Goal: Information Seeking & Learning: Find specific fact

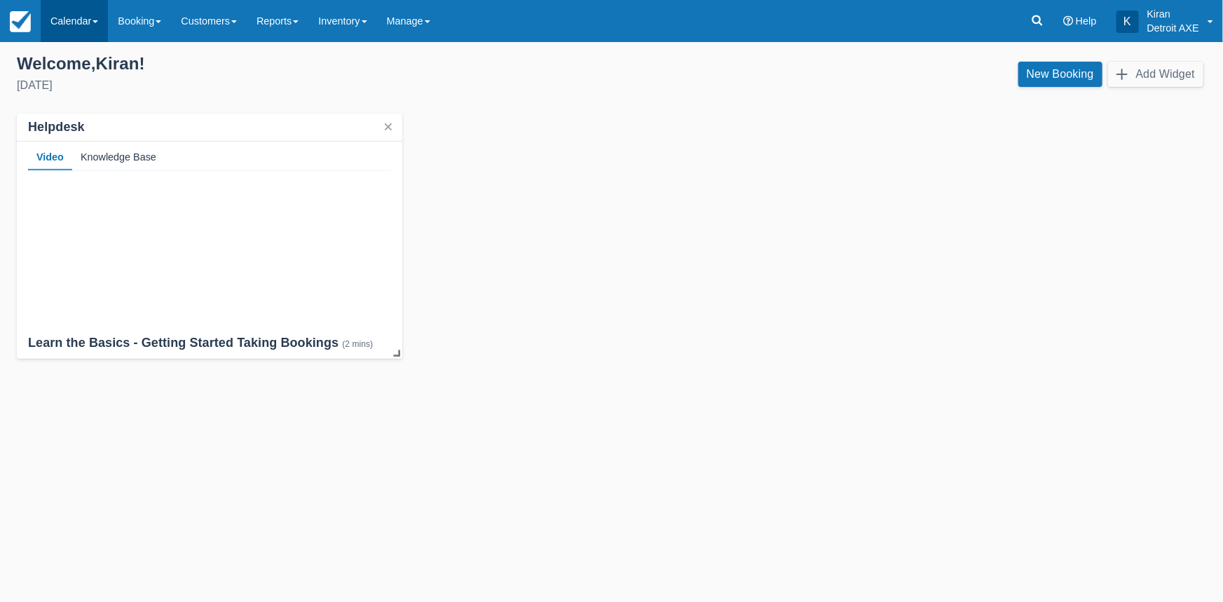
click at [101, 29] on link "Calendar" at bounding box center [74, 21] width 67 height 42
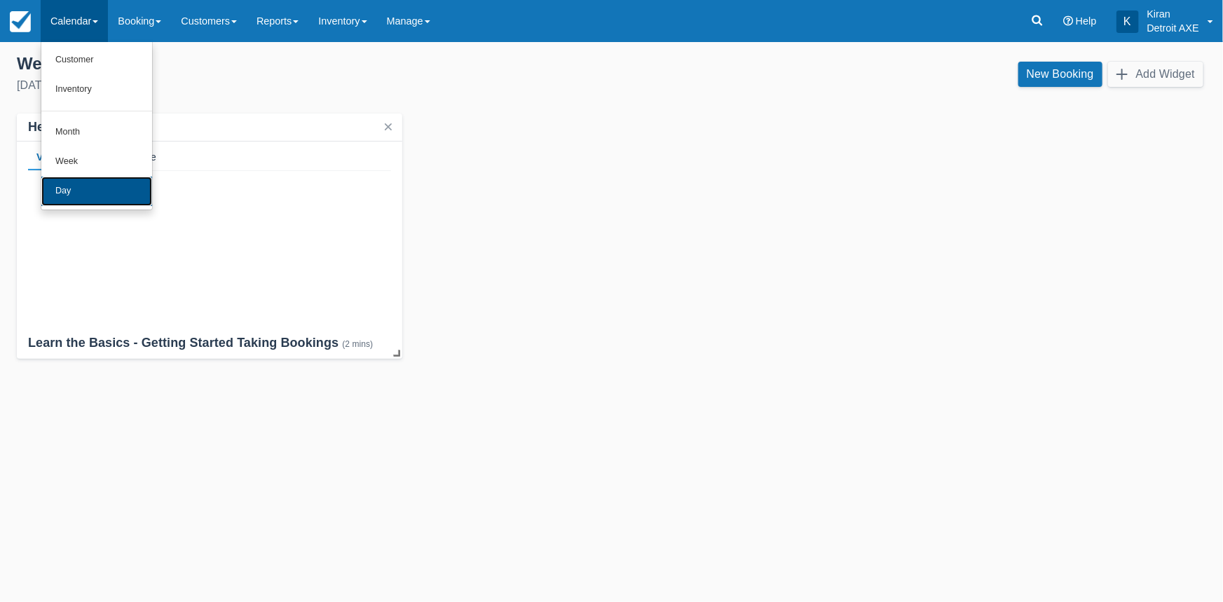
click at [67, 200] on link "Day" at bounding box center [96, 191] width 111 height 29
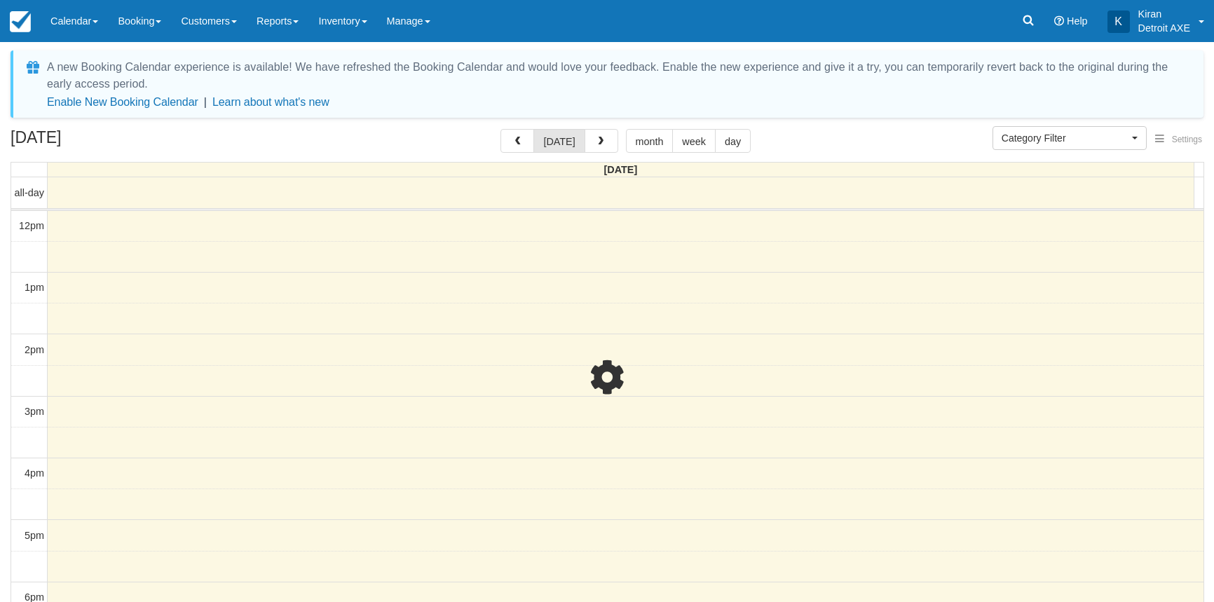
select select
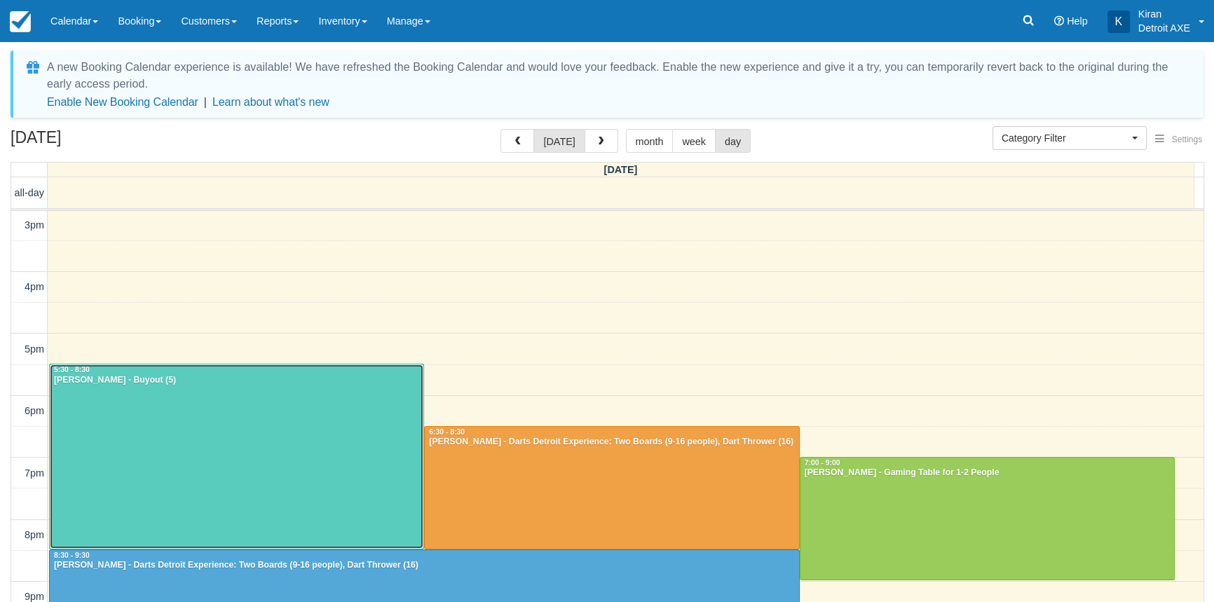
click at [265, 409] on div at bounding box center [237, 456] width 374 height 184
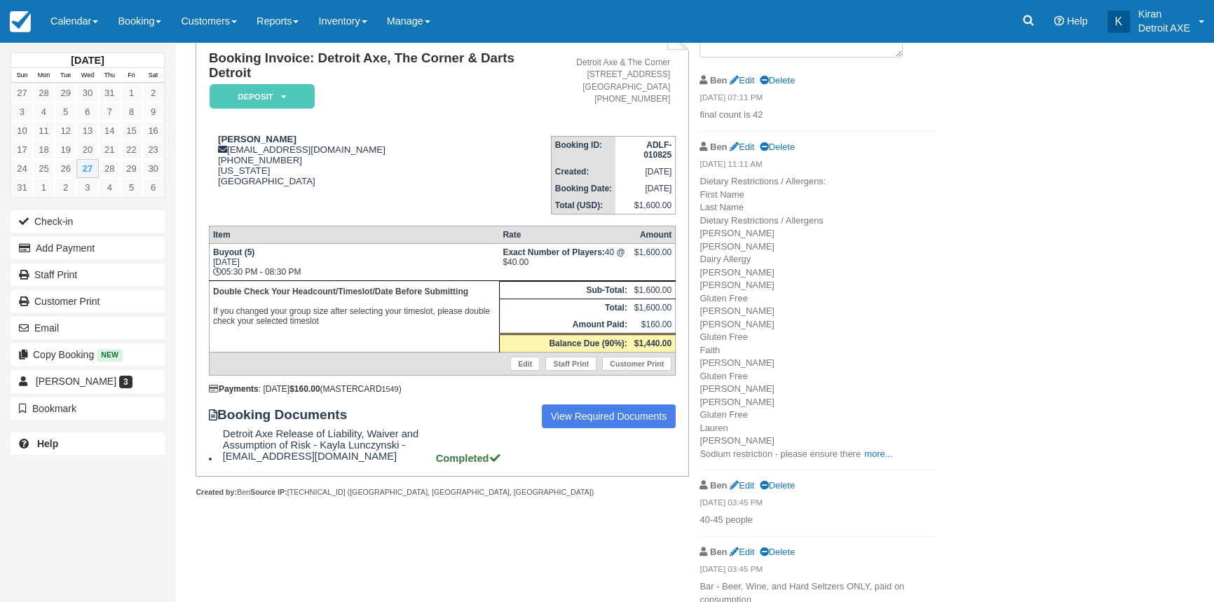
scroll to position [113, 0]
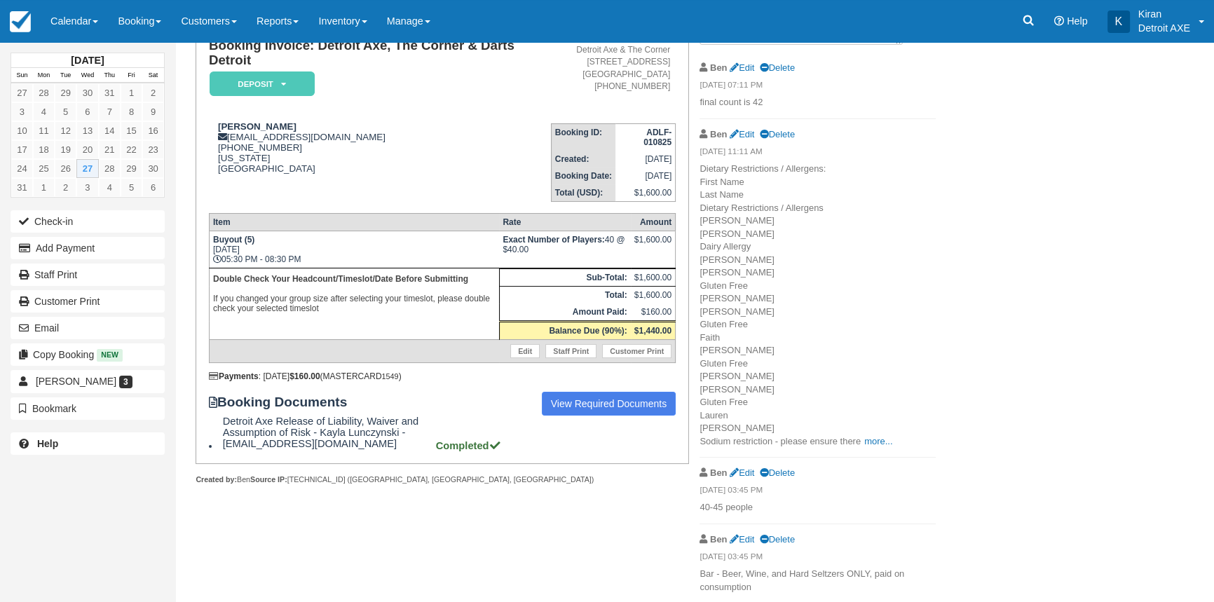
click at [875, 446] on p "Dietary Restrictions / Allergens: First Name Last Name Dietary Restrictions / A…" at bounding box center [818, 305] width 236 height 285
click at [875, 440] on link "more..." at bounding box center [878, 441] width 28 height 11
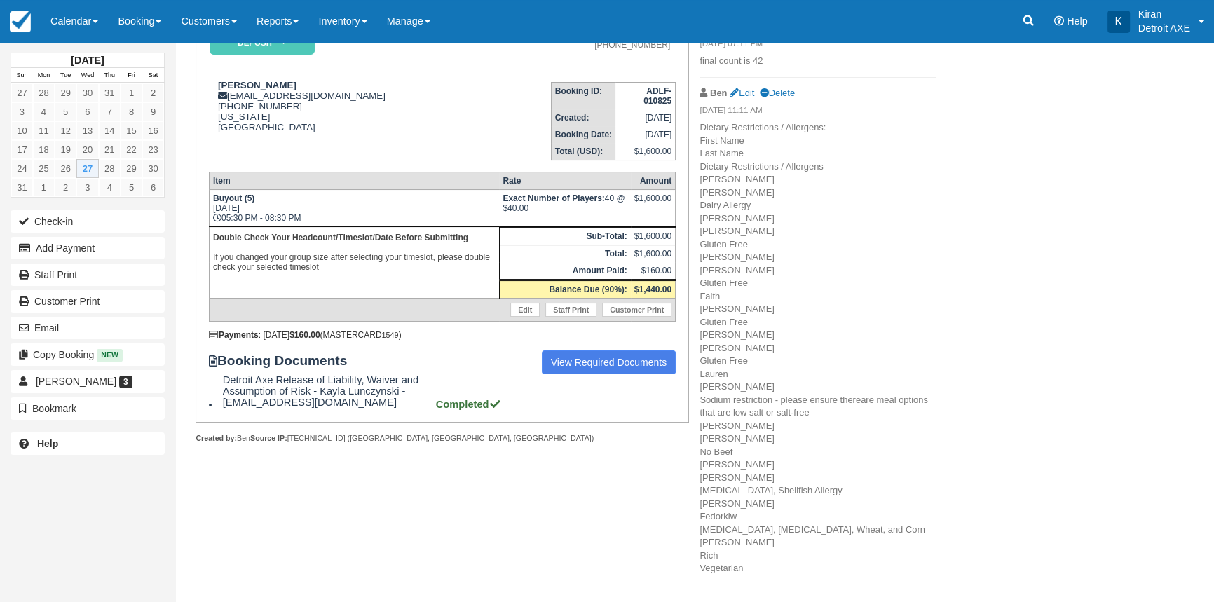
scroll to position [177, 0]
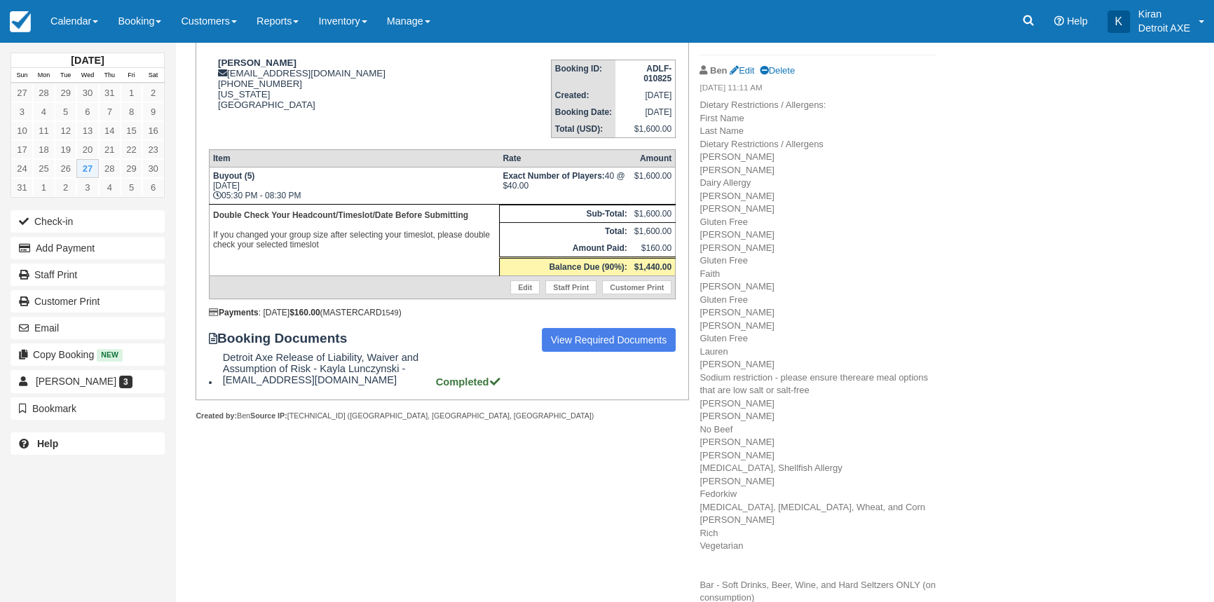
drag, startPoint x: 772, startPoint y: 546, endPoint x: 701, endPoint y: 108, distance: 443.9
click at [701, 108] on p "Dietary Restrictions / Allergens: First Name Last Name Dietary Restrictions / A…" at bounding box center [818, 449] width 236 height 700
copy p "Dietary Restrictions / Allergens: First Name Last Name Dietary Restrictions / A…"
click at [876, 460] on p "Dietary Restrictions / Allergens: First Name Last Name Dietary Restrictions / A…" at bounding box center [818, 449] width 236 height 700
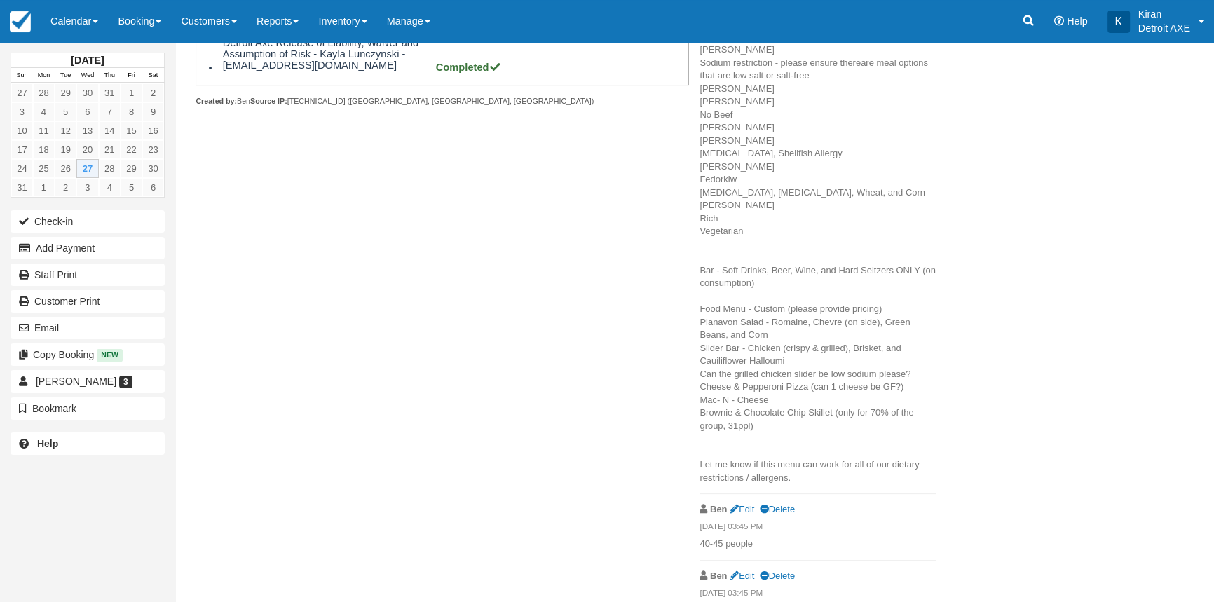
scroll to position [496, 0]
click at [760, 423] on p "Dietary Restrictions / Allergens: First Name Last Name Dietary Restrictions / A…" at bounding box center [818, 130] width 236 height 700
click at [799, 353] on p "Dietary Restrictions / Allergens: First Name Last Name Dietary Restrictions / A…" at bounding box center [818, 130] width 236 height 700
drag, startPoint x: 763, startPoint y: 420, endPoint x: 700, endPoint y: 304, distance: 131.4
click at [700, 304] on p "Dietary Restrictions / Allergens: First Name Last Name Dietary Restrictions / A…" at bounding box center [818, 130] width 236 height 700
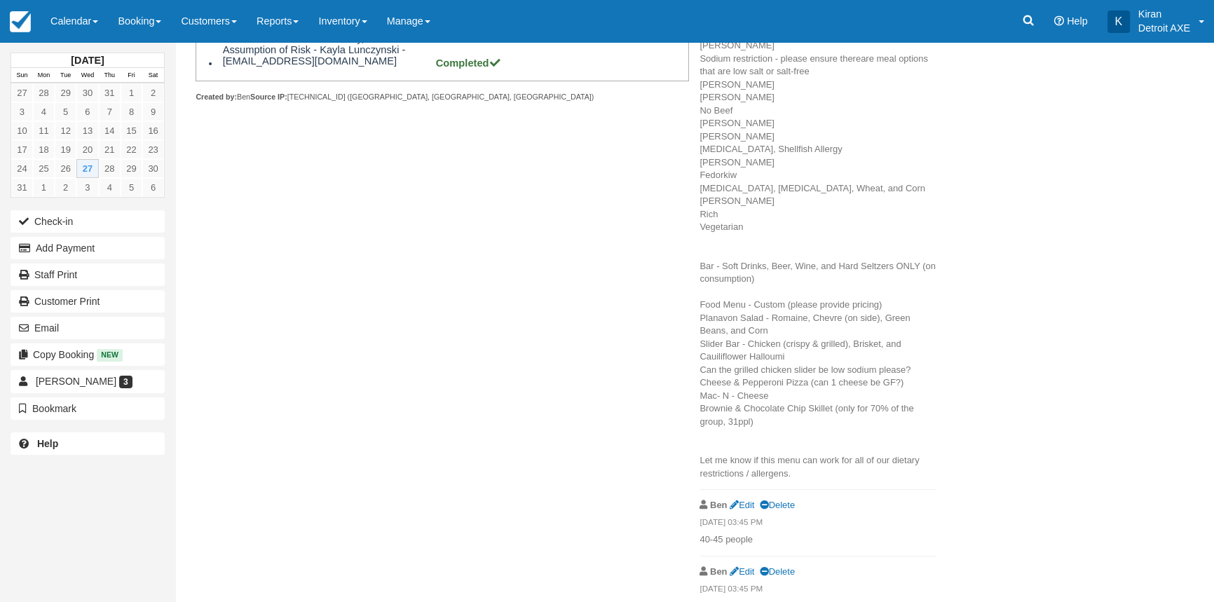
click at [833, 428] on p "Dietary Restrictions / Allergens: First Name Last Name Dietary Restrictions / A…" at bounding box center [818, 130] width 236 height 700
drag, startPoint x: 772, startPoint y: 428, endPoint x: 700, endPoint y: 303, distance: 143.5
click at [700, 303] on p "Dietary Restrictions / Allergens: First Name Last Name Dietary Restrictions / A…" at bounding box center [818, 130] width 236 height 700
copy span "Food Menu - Custom (please provide pricing) Planavon Salad - Romaine, Chevre (o…"
click at [265, 200] on div "Booking Invoice: Detroit Axe, The Corner & Darts Detroit Deposit   Pending Rese…" at bounding box center [560, 134] width 771 height 1002
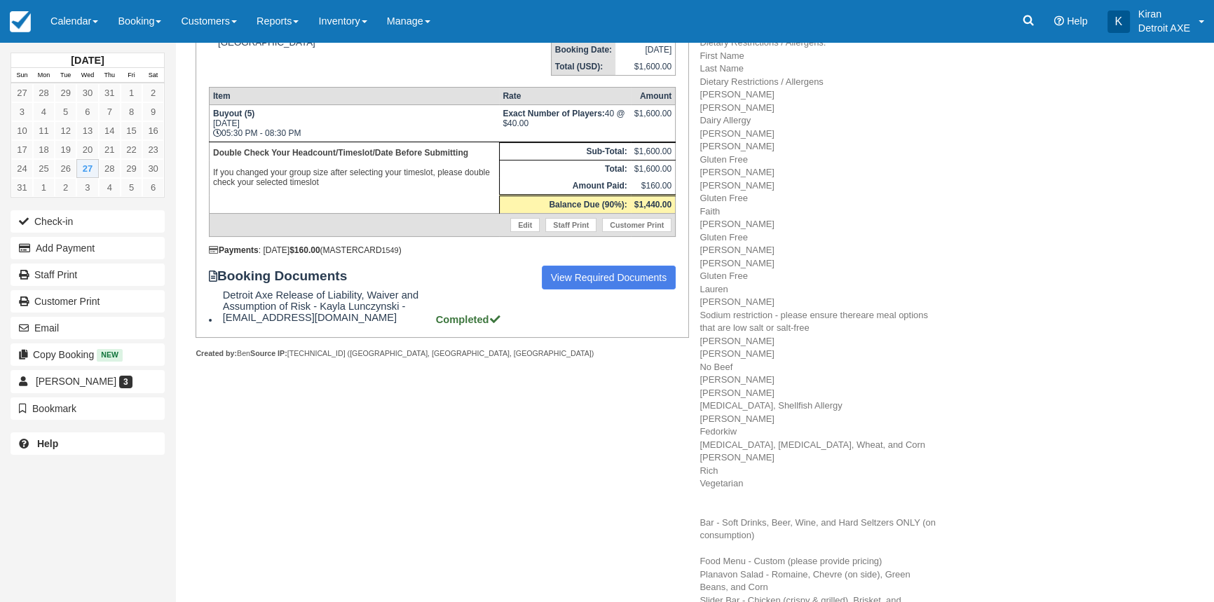
scroll to position [0, 0]
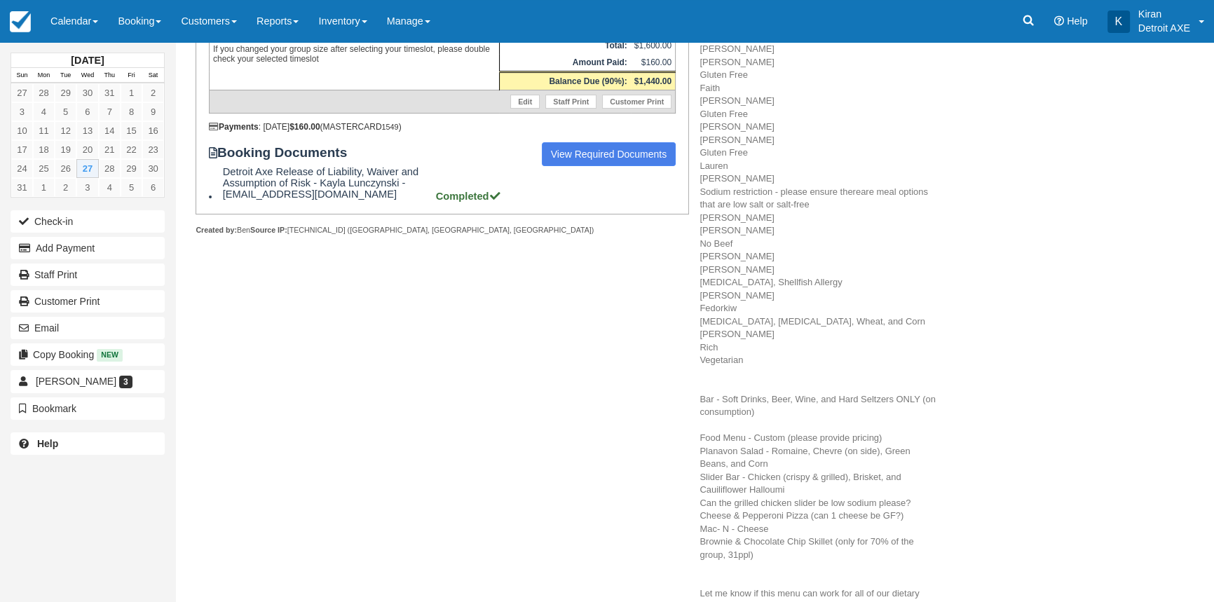
scroll to position [446, 0]
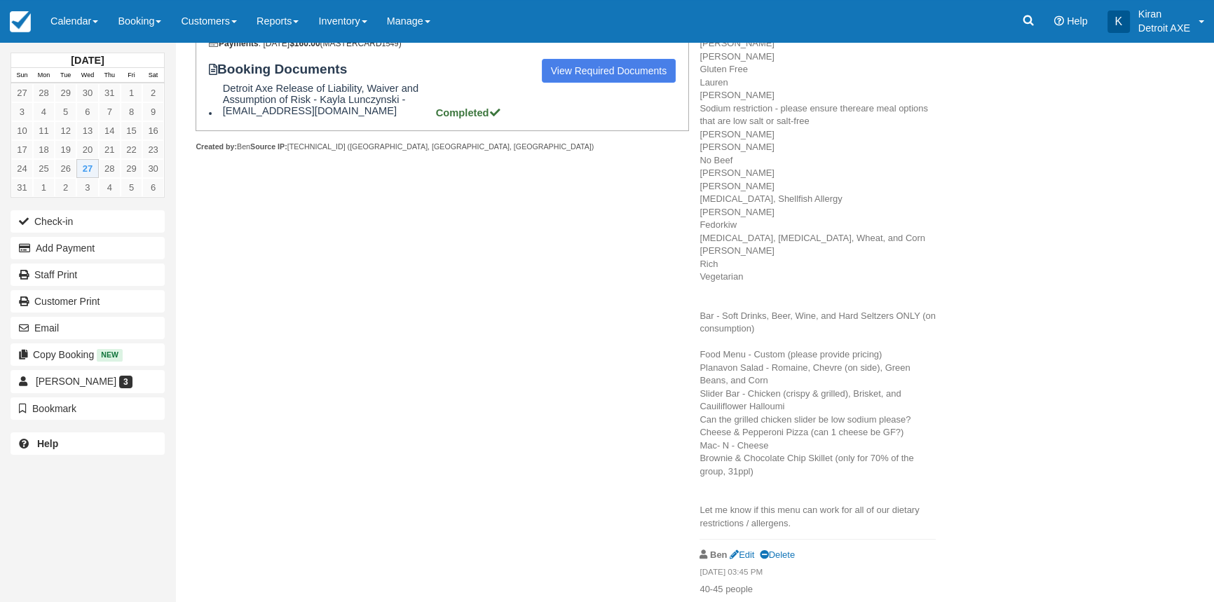
click at [752, 471] on span "are meal options that are low salt or salt-free Connie Bhasin No Beef James Hum…" at bounding box center [818, 315] width 236 height 425
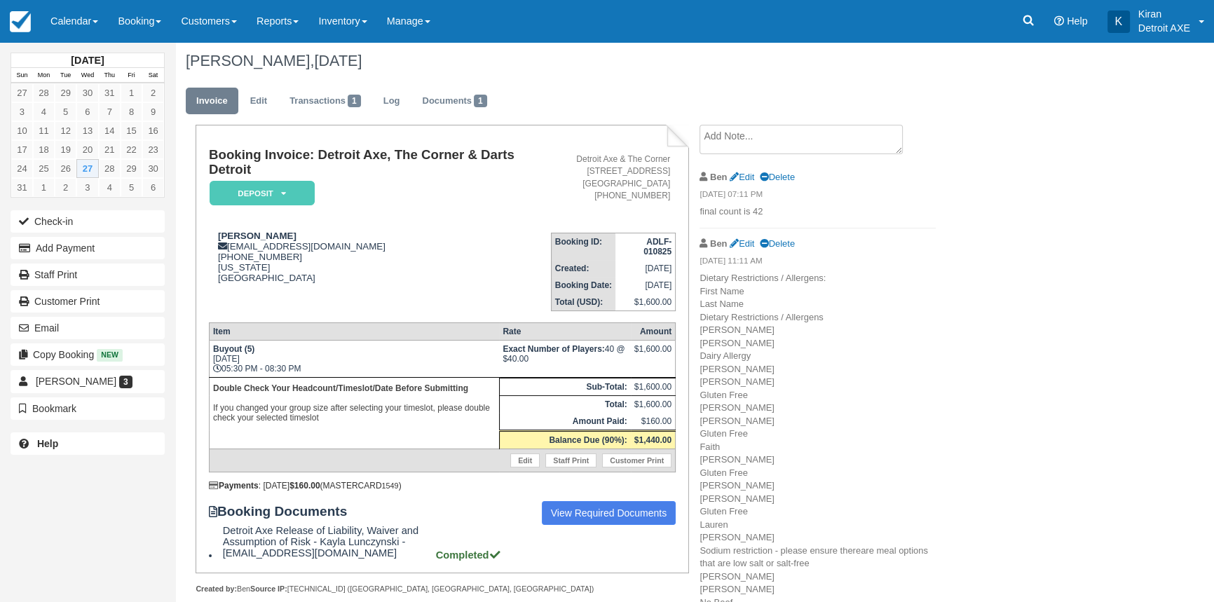
scroll to position [0, 0]
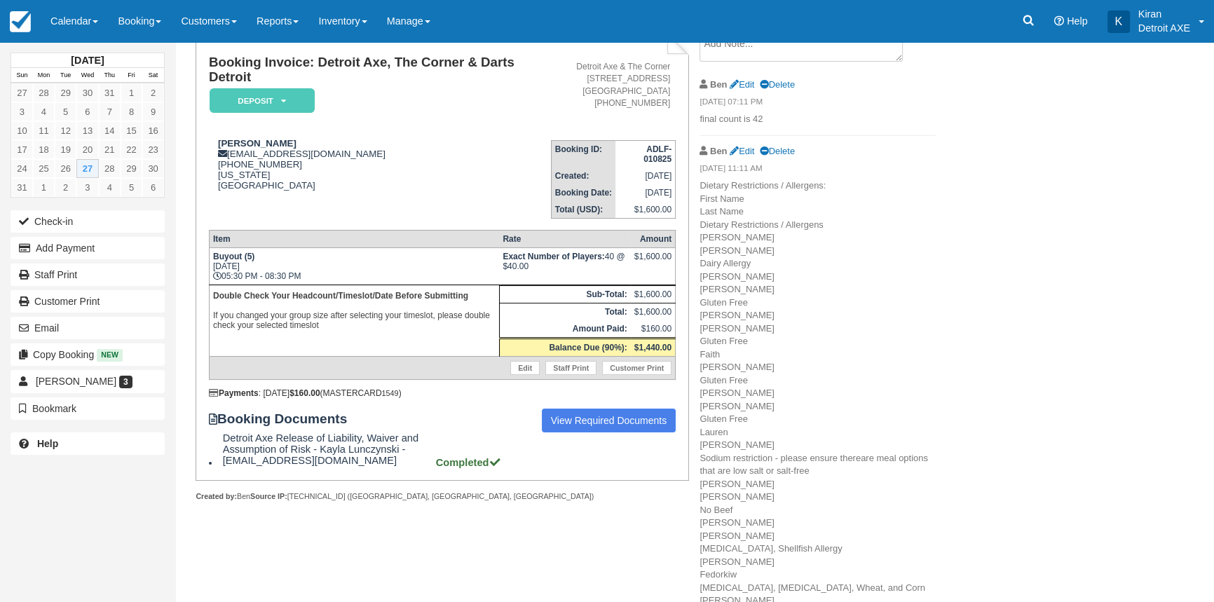
scroll to position [446, 0]
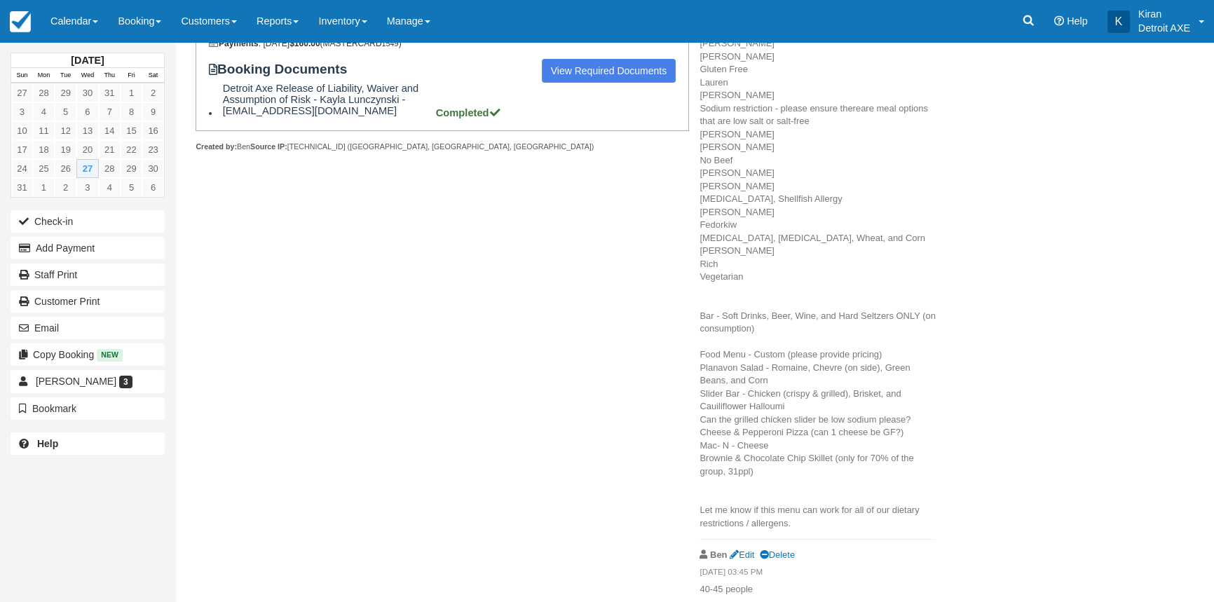
click at [1037, 433] on div "Taylor Parker, August 27 2025 Invoice Edit Transactions 1 Log Documents 1 Booki…" at bounding box center [630, 140] width 910 height 1089
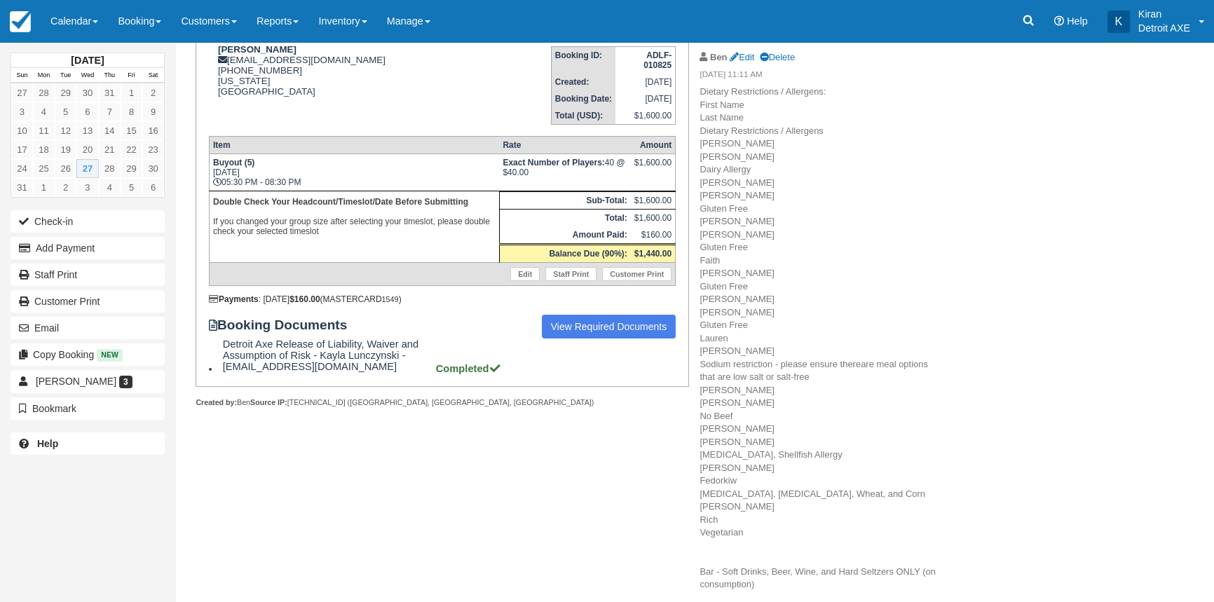
scroll to position [191, 0]
click at [751, 534] on p "Dietary Restrictions / Allergens: First Name Last Name Dietary Restrictions / A…" at bounding box center [818, 435] width 236 height 700
click at [361, 484] on div "Booking Invoice: Detroit Axe, The Corner & Darts Detroit Deposit   Pending Rese…" at bounding box center [560, 439] width 771 height 1002
click at [751, 527] on p "Dietary Restrictions / Allergens: First Name Last Name Dietary Restrictions / A…" at bounding box center [818, 435] width 236 height 700
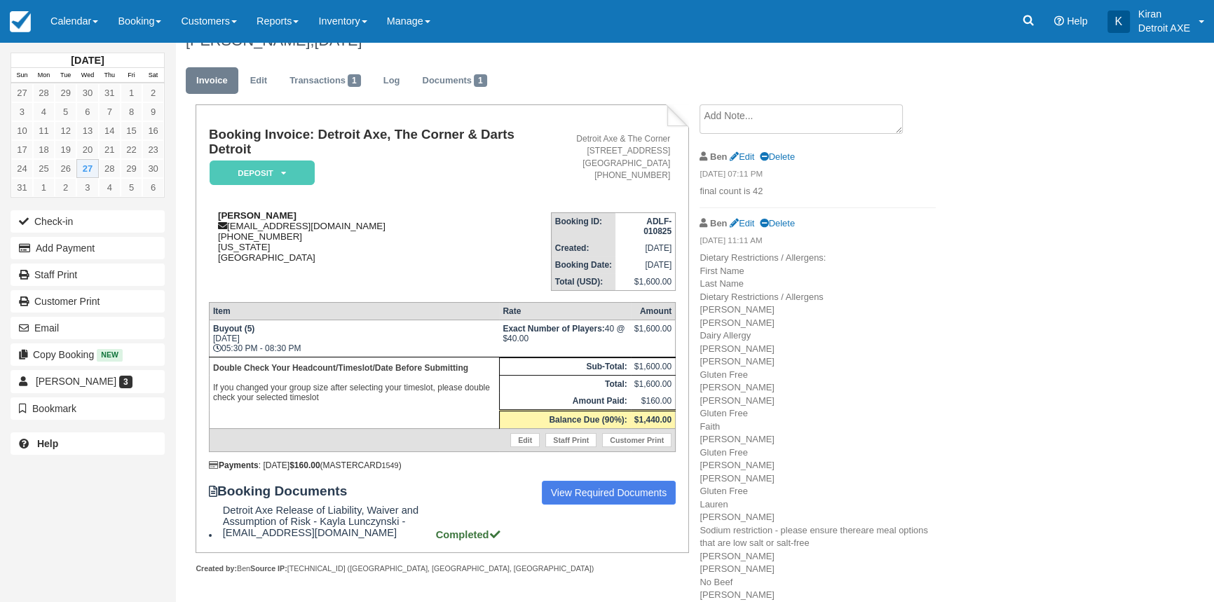
scroll to position [0, 0]
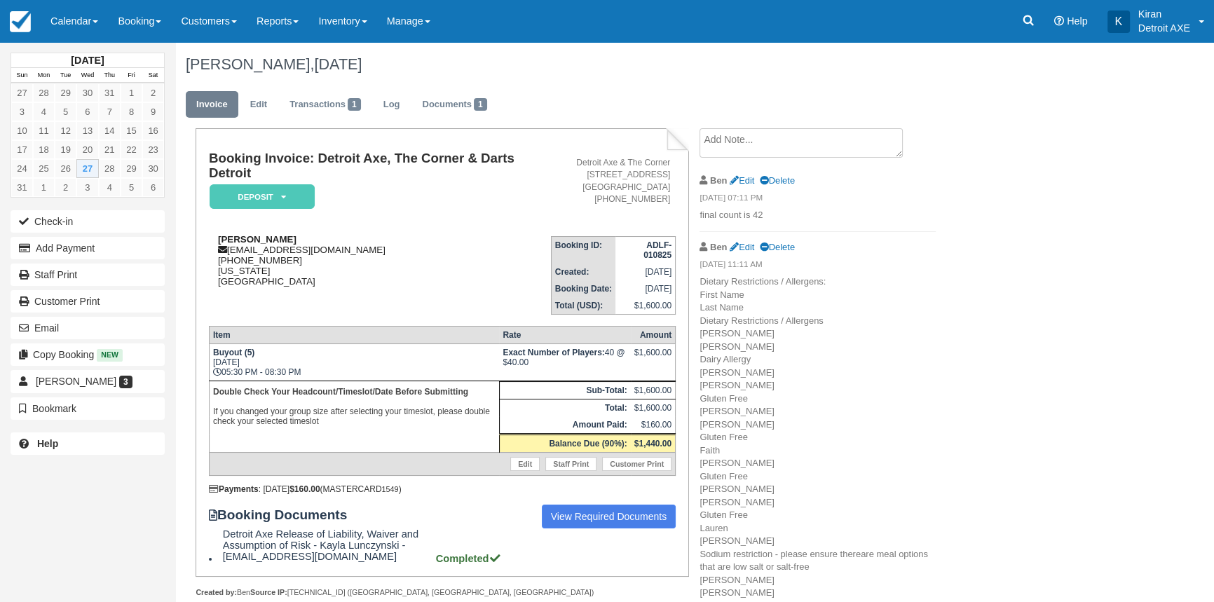
click at [251, 247] on div "Taylor Parker taylparker@allegisgroup.com 1 (443) 968-4762 Michigan United Stat…" at bounding box center [380, 260] width 342 height 53
drag, startPoint x: 362, startPoint y: 254, endPoint x: 239, endPoint y: 252, distance: 123.4
click at [239, 252] on div "Taylor Parker taylparker@allegisgroup.com 1 (443) 968-4762 Michigan United Stat…" at bounding box center [380, 260] width 342 height 53
click at [280, 252] on div "Taylor Parker taylparker@allegisgroup.com 1 (443) 968-4762 Michigan United Stat…" at bounding box center [380, 260] width 342 height 53
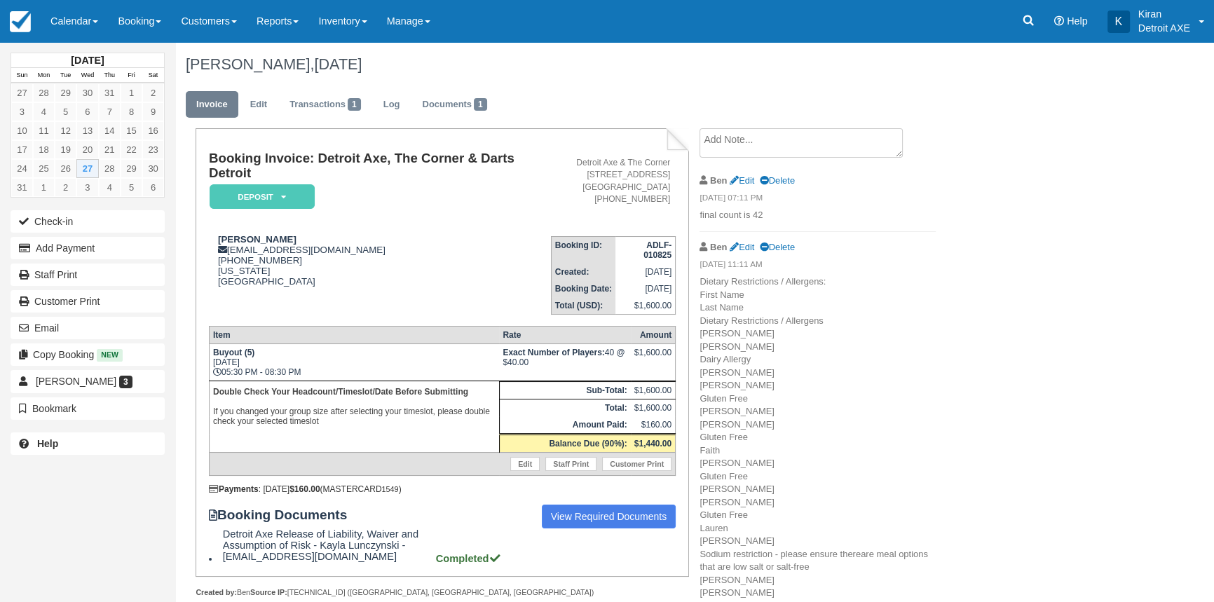
click at [1023, 446] on div "Taylor Parker, August 27 2025 Invoice Edit Transactions 1 Log Documents 1 Booki…" at bounding box center [630, 586] width 910 height 1089
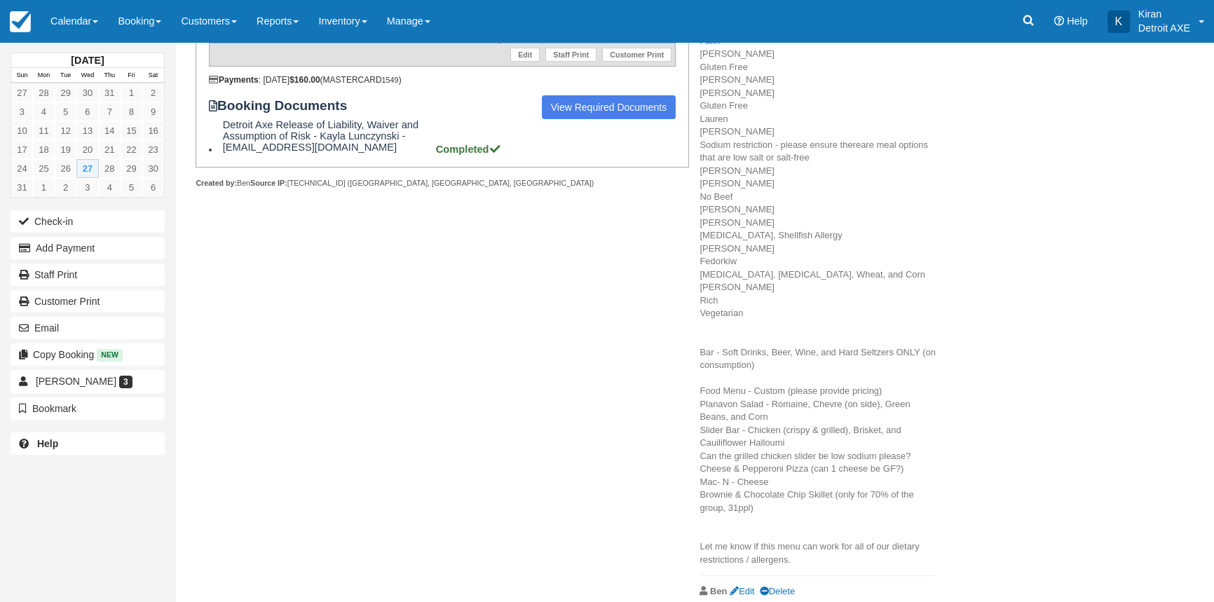
scroll to position [400, 0]
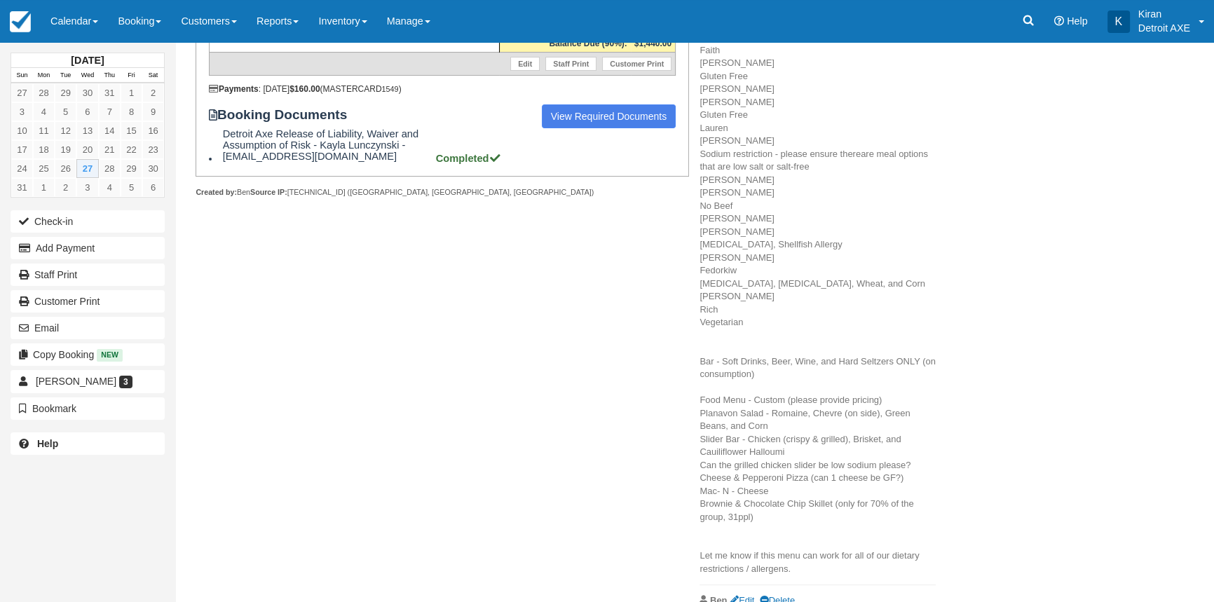
click at [785, 465] on span "are meal options that are low salt or salt-free Connie Bhasin No Beef James Hum…" at bounding box center [818, 361] width 236 height 425
click at [443, 416] on div "Booking Invoice: Detroit Axe, The Corner & Darts Detroit Deposit   Pending Rese…" at bounding box center [560, 229] width 771 height 1002
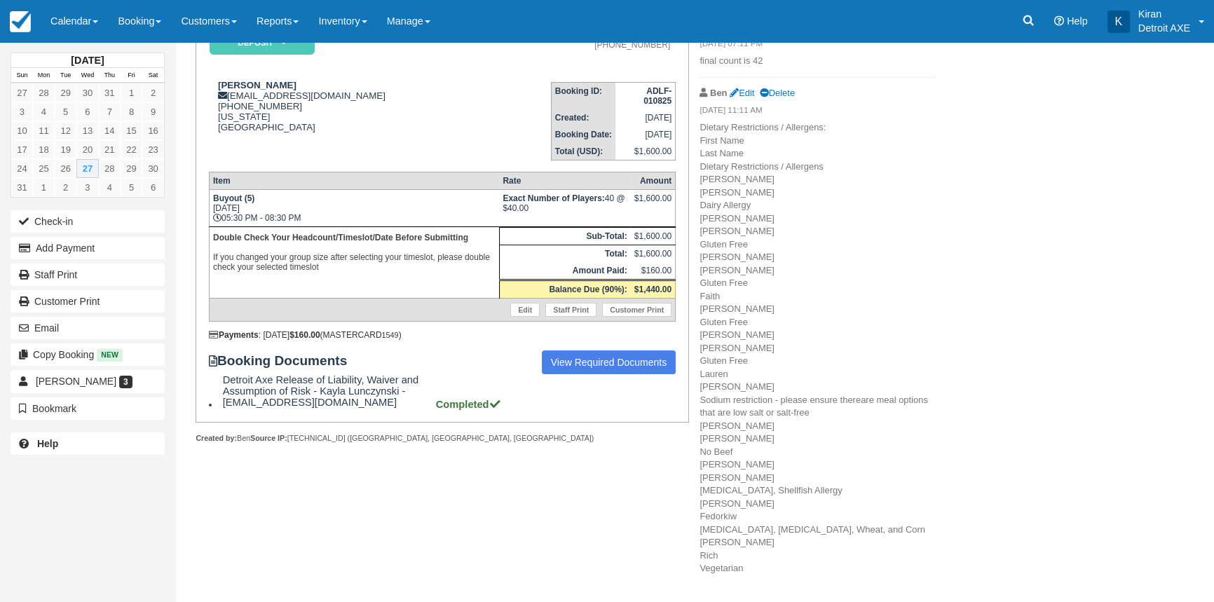
scroll to position [0, 0]
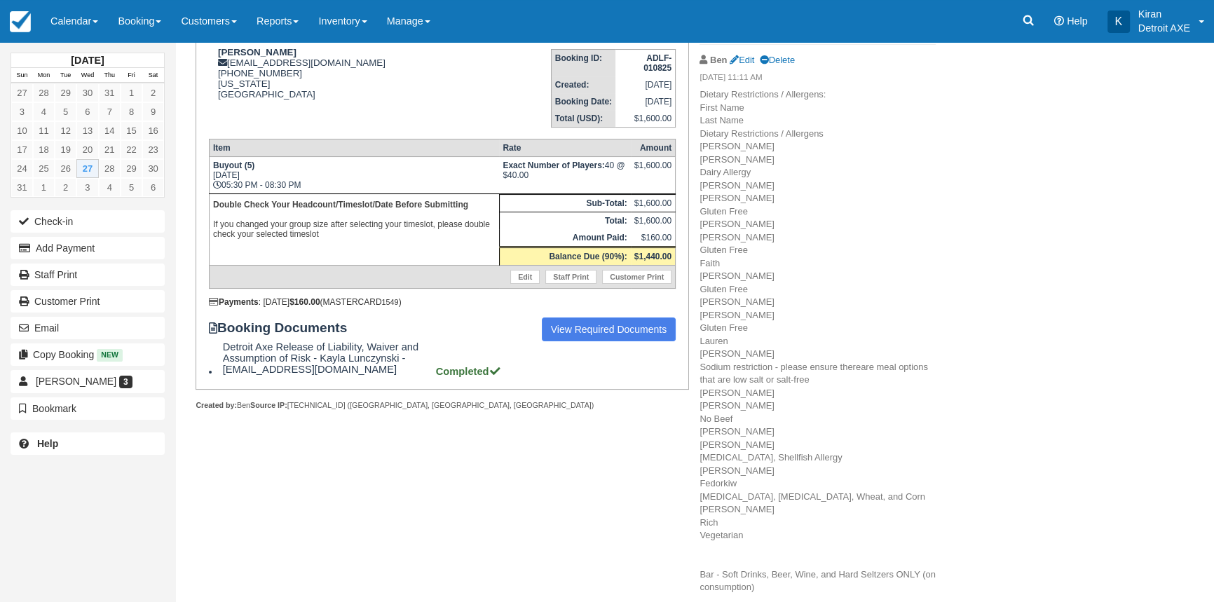
scroll to position [191, 0]
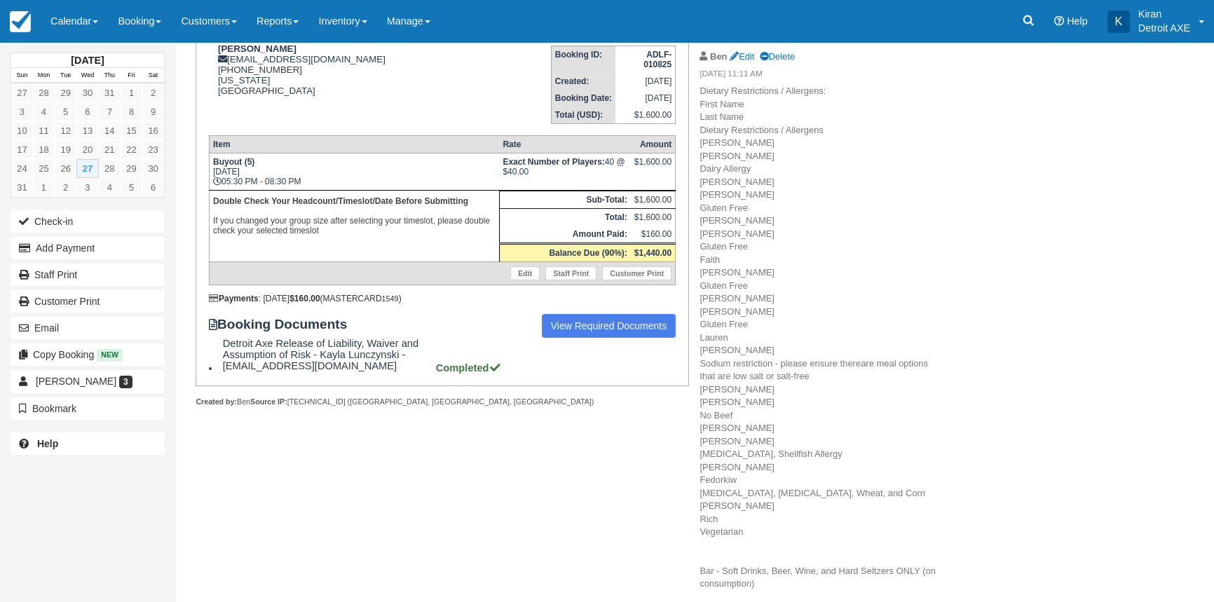
click at [844, 489] on span "are meal options that are low salt or salt-free Connie Bhasin No Beef James Hum…" at bounding box center [818, 570] width 236 height 425
click at [906, 530] on p "Dietary Restrictions / Allergens: First Name Last Name Dietary Restrictions / A…" at bounding box center [818, 435] width 236 height 700
click at [871, 461] on p "Dietary Restrictions / Allergens: First Name Last Name Dietary Restrictions / A…" at bounding box center [818, 435] width 236 height 700
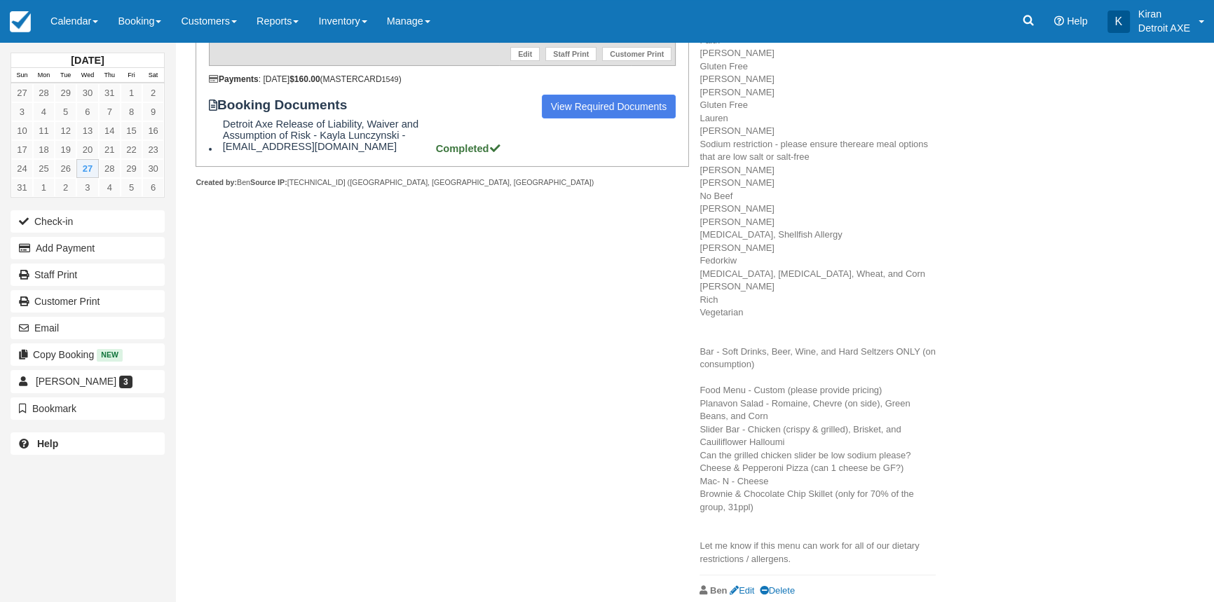
scroll to position [446, 0]
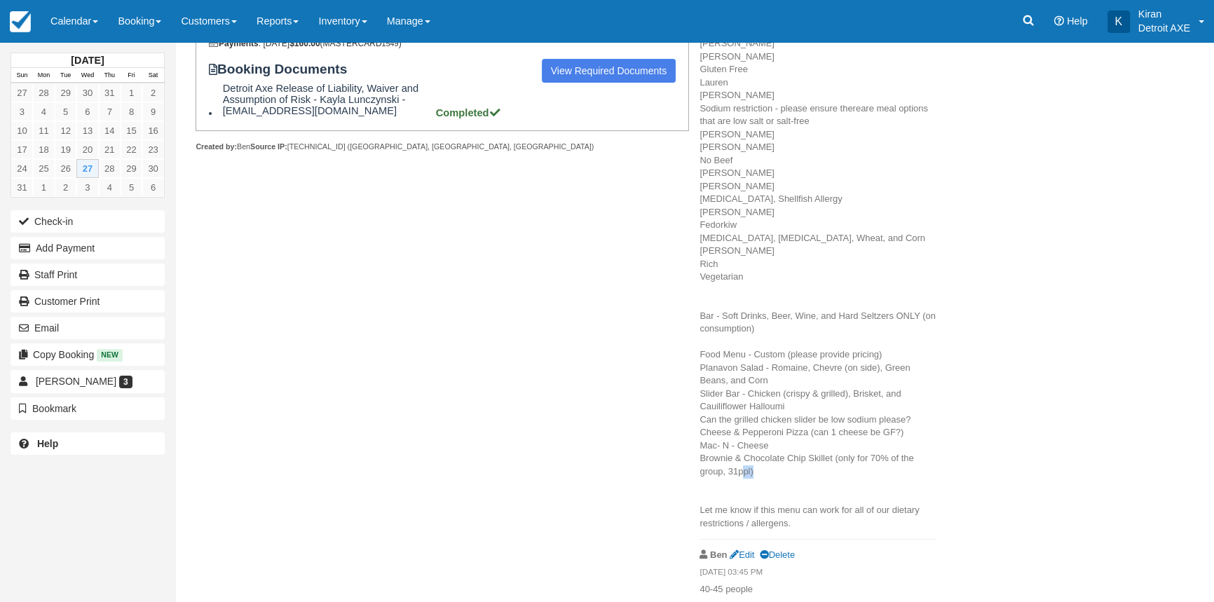
drag, startPoint x: 751, startPoint y: 472, endPoint x: 737, endPoint y: 472, distance: 13.3
click at [737, 472] on span "are meal options that are low salt or salt-free Connie Bhasin No Beef James Hum…" at bounding box center [818, 315] width 236 height 425
click at [753, 472] on p "Dietary Restrictions / Allergens: First Name Last Name Dietary Restrictions / A…" at bounding box center [818, 180] width 236 height 700
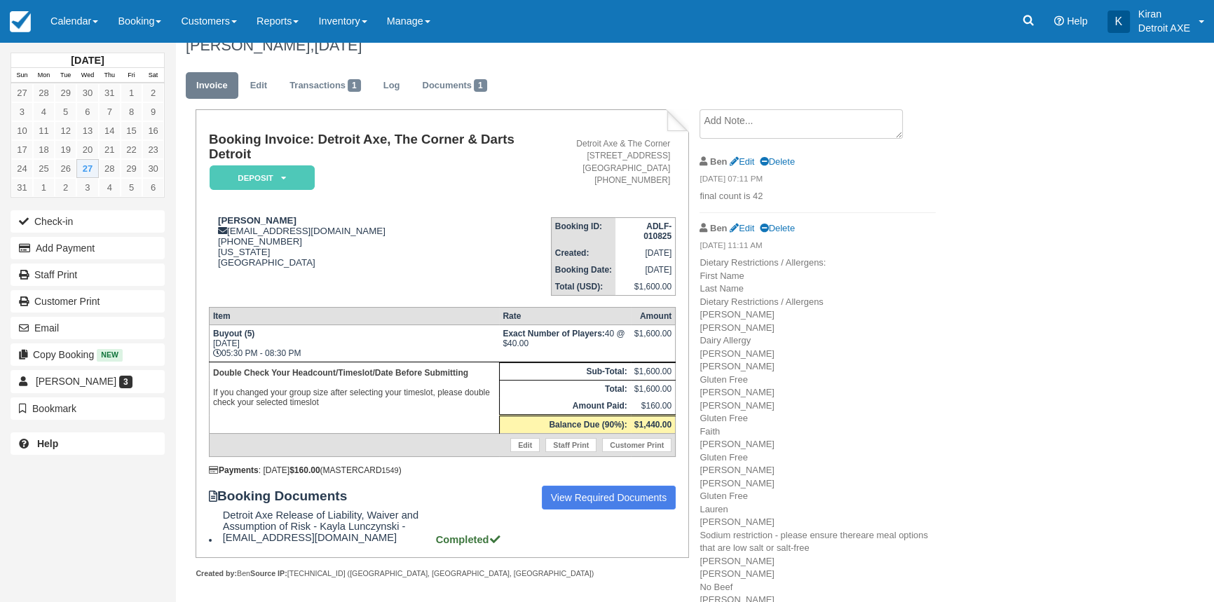
scroll to position [0, 0]
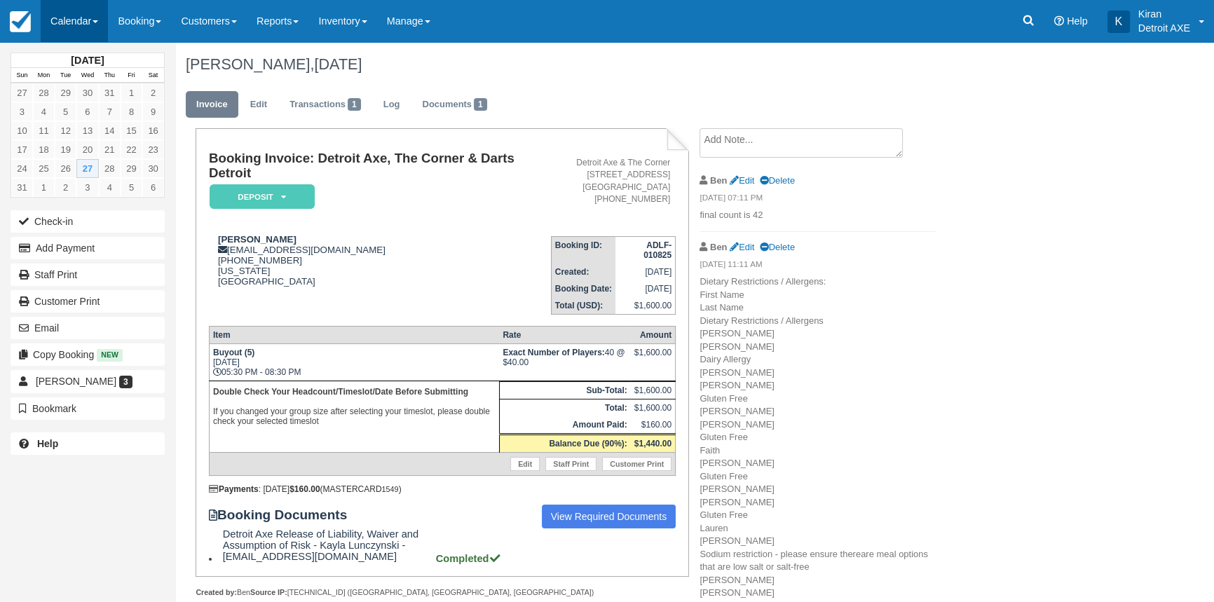
click at [78, 15] on link "Calendar" at bounding box center [74, 21] width 67 height 42
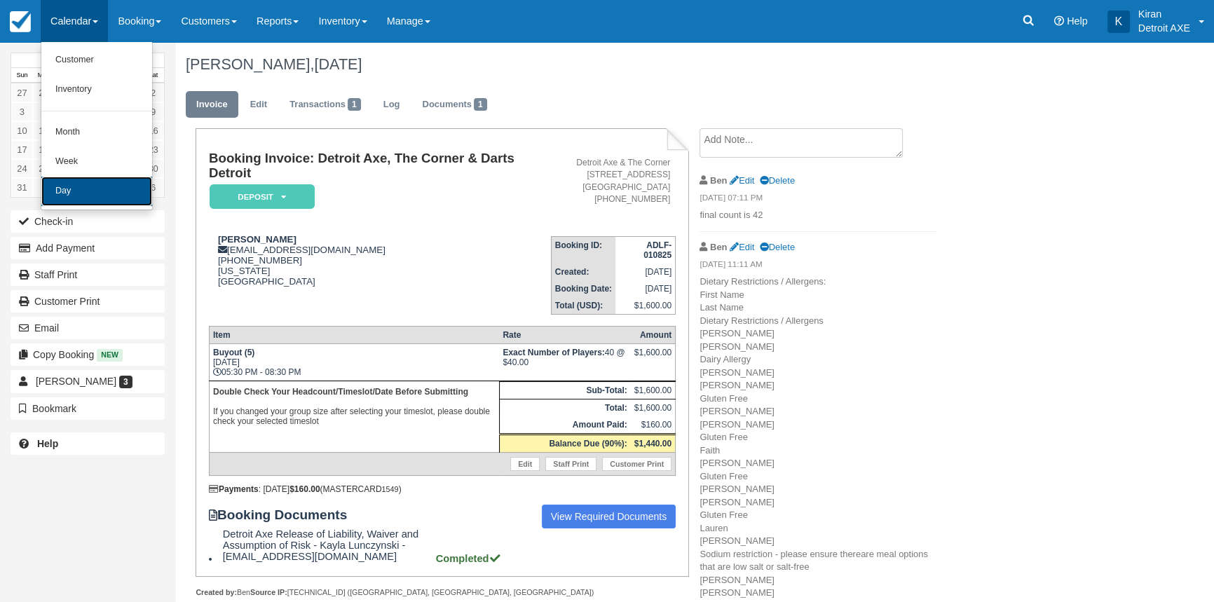
click at [81, 186] on link "Day" at bounding box center [96, 191] width 111 height 29
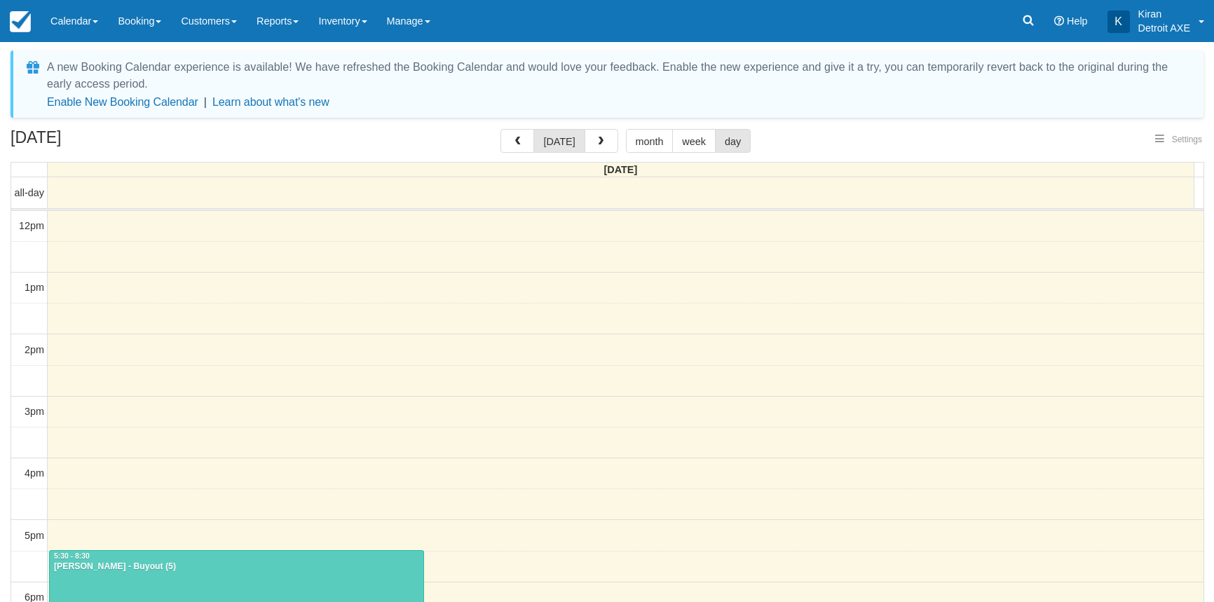
select select
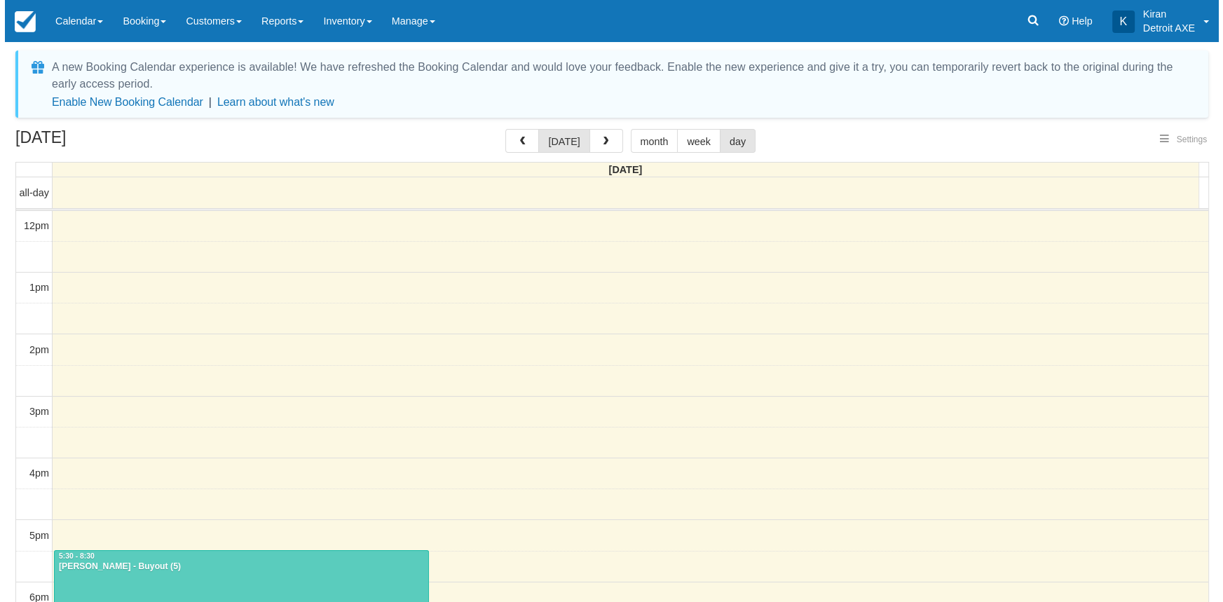
scroll to position [247, 0]
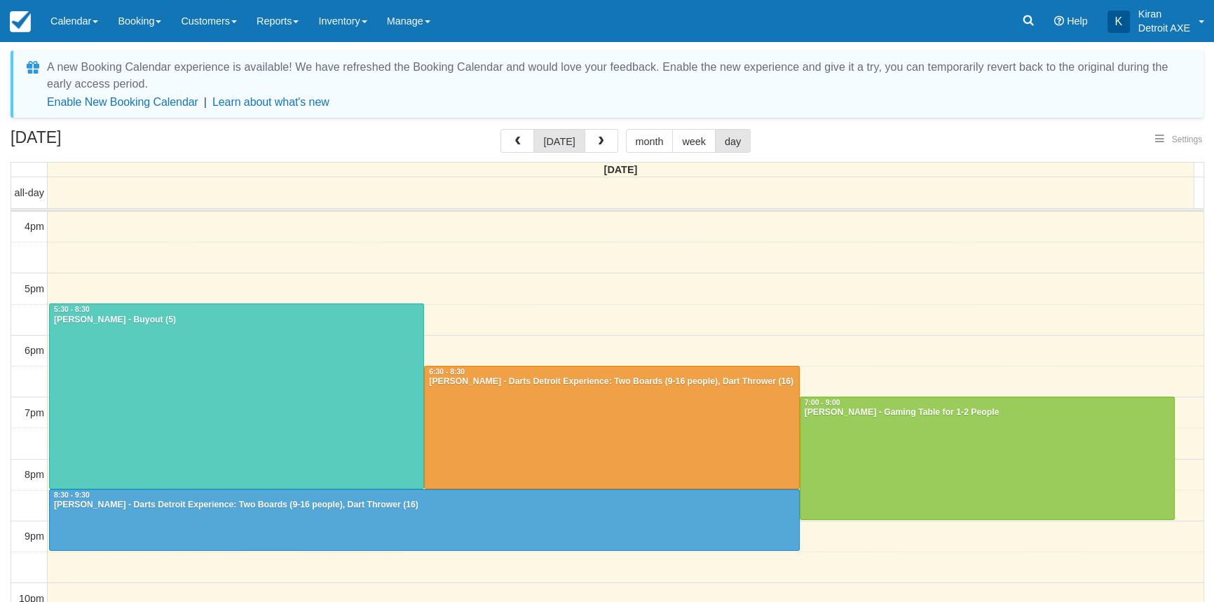
select select
click at [608, 148] on button "button" at bounding box center [602, 141] width 34 height 24
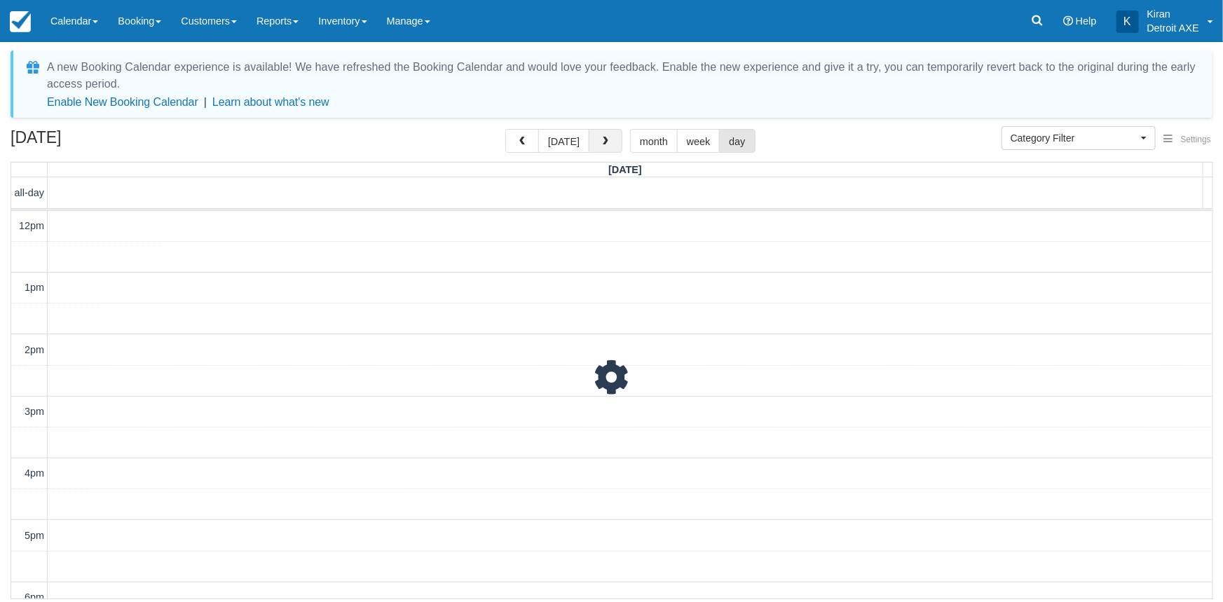
click at [608, 148] on button "button" at bounding box center [606, 141] width 34 height 24
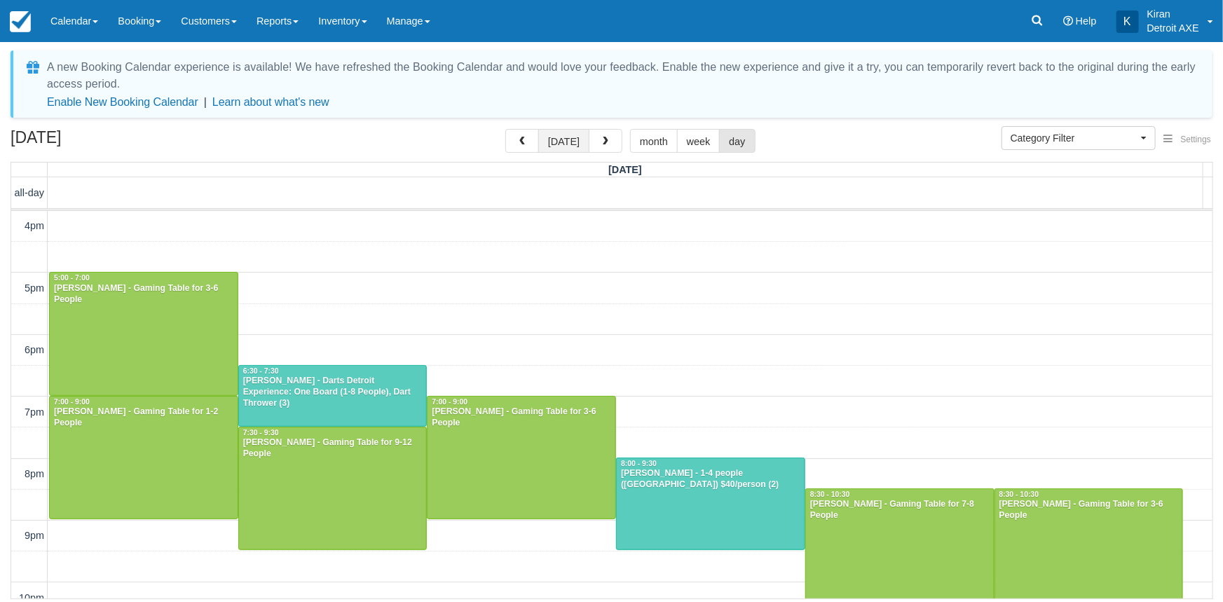
click at [583, 137] on button "[DATE]" at bounding box center [563, 141] width 51 height 24
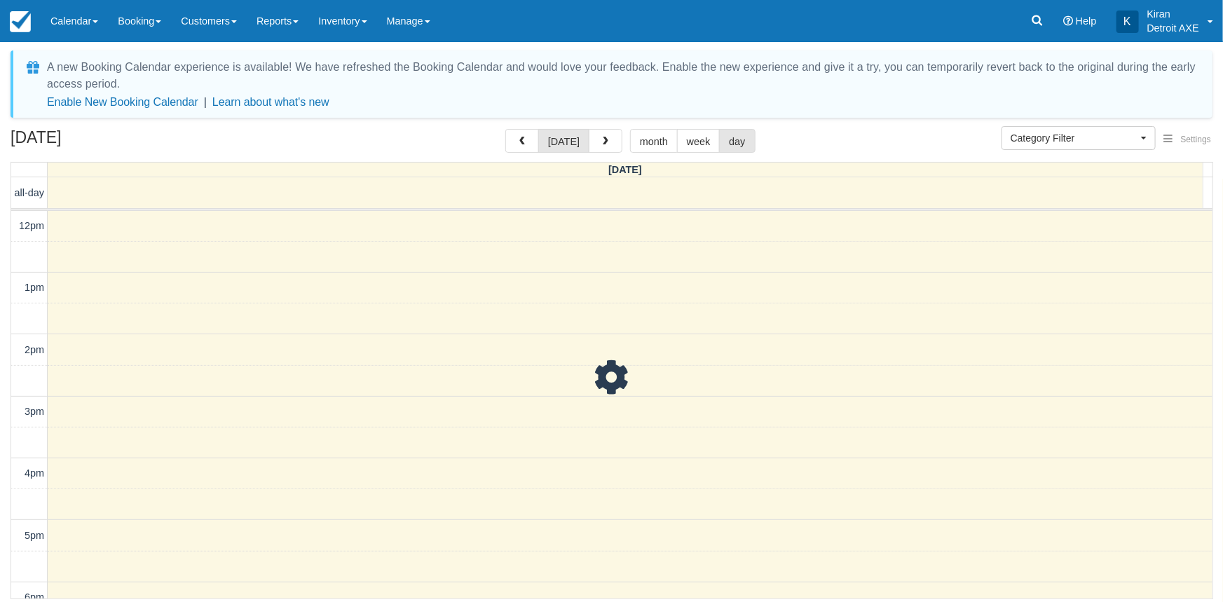
scroll to position [247, 0]
